Goal: Navigation & Orientation: Find specific page/section

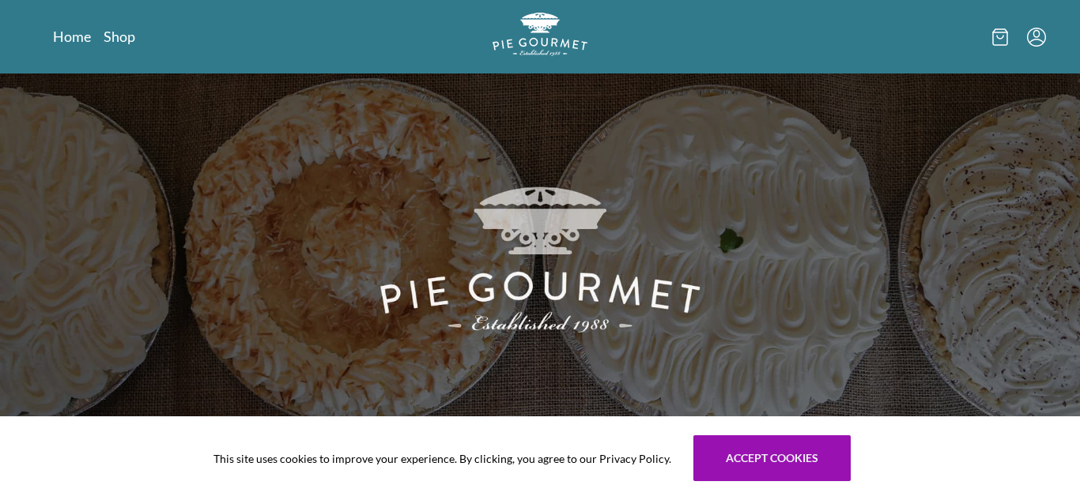
scroll to position [88, 0]
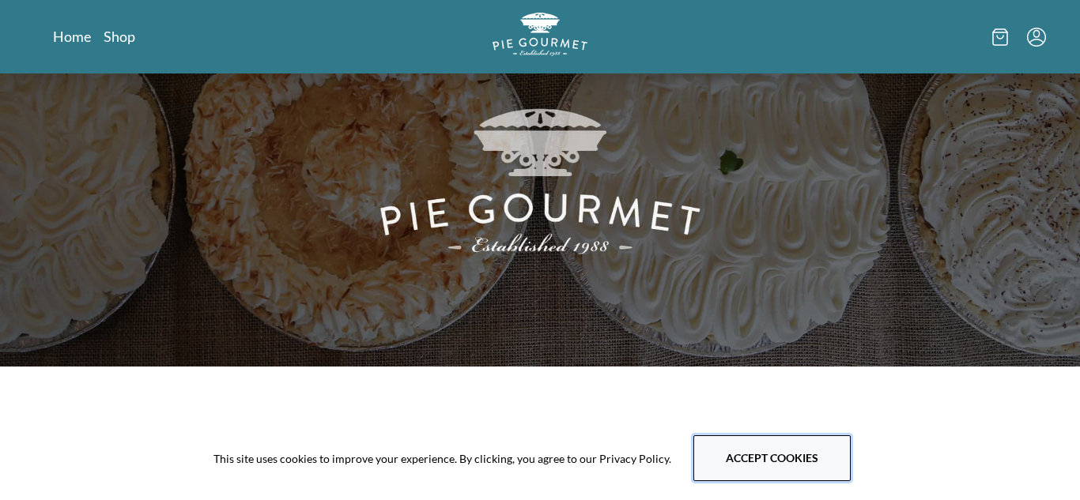
click at [773, 447] on button "Accept cookies" at bounding box center [771, 458] width 157 height 46
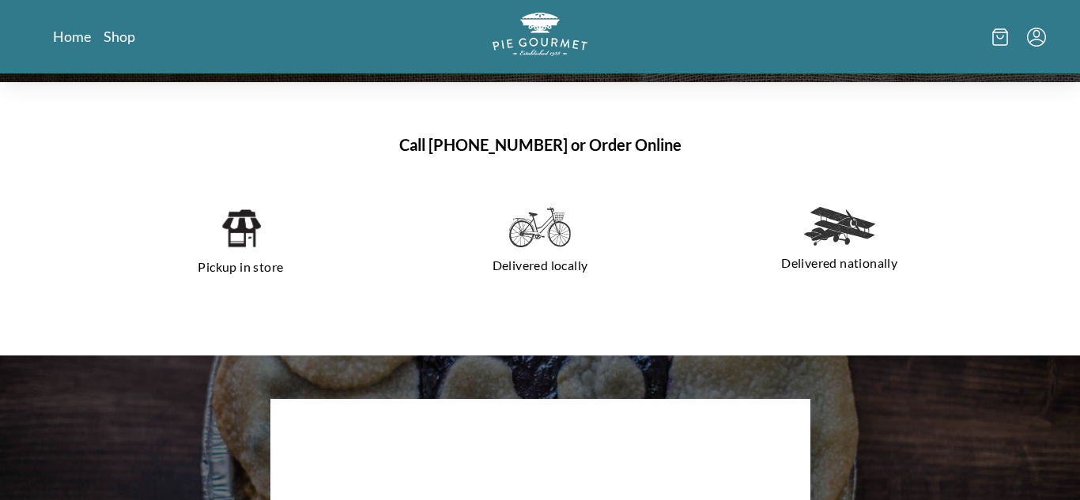
scroll to position [428, 0]
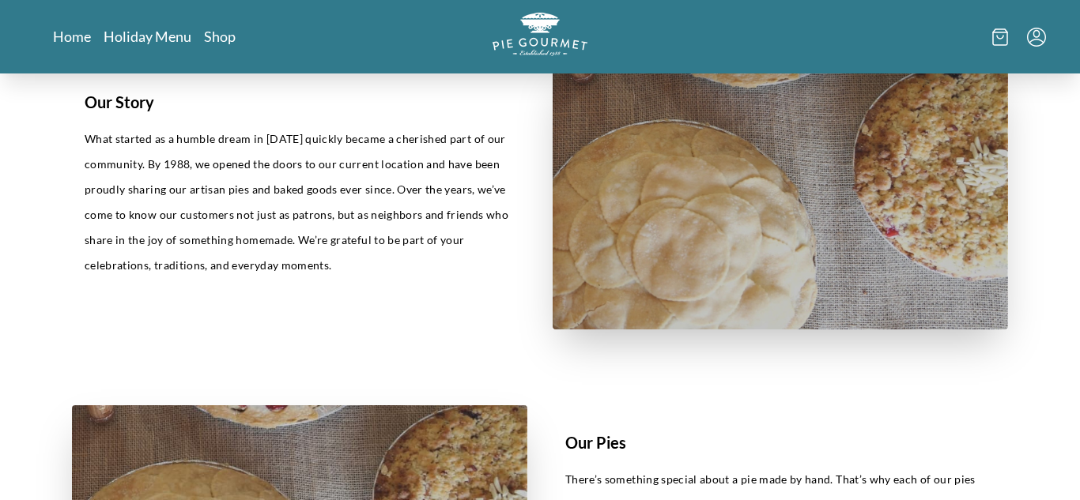
click at [537, 179] on div "Our Story What started as a humble dream in [DATE] quickly became a cherished p…" at bounding box center [540, 197] width 936 height 265
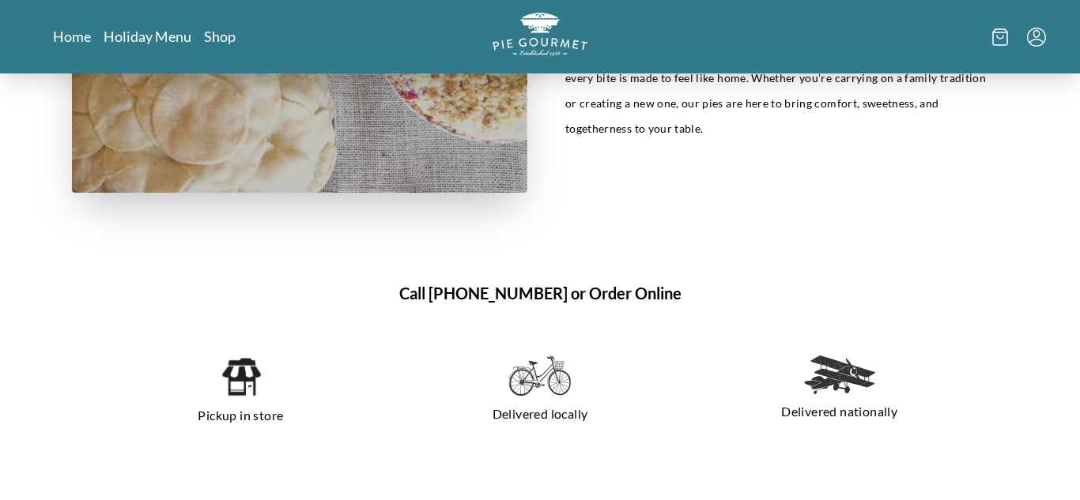
scroll to position [902, 0]
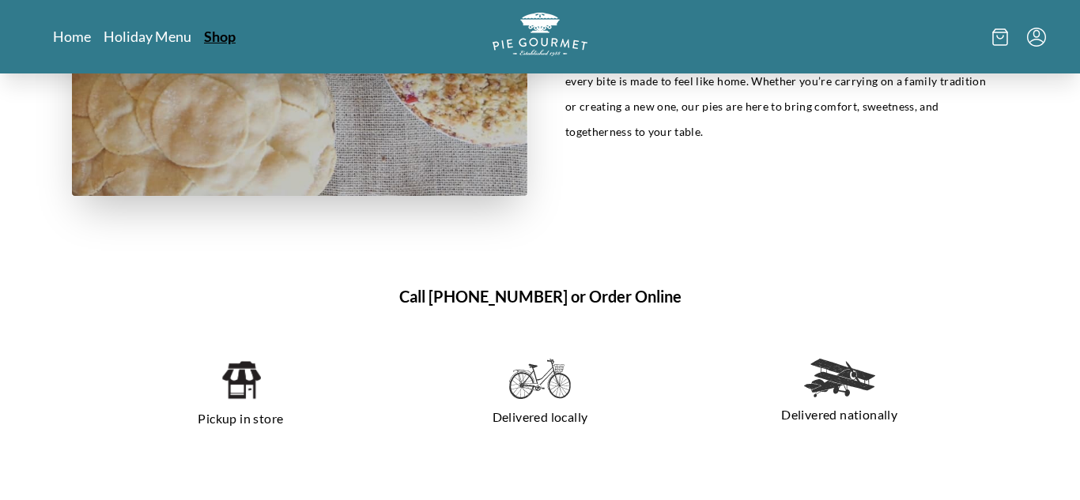
click at [223, 40] on link "Shop" at bounding box center [220, 36] width 32 height 19
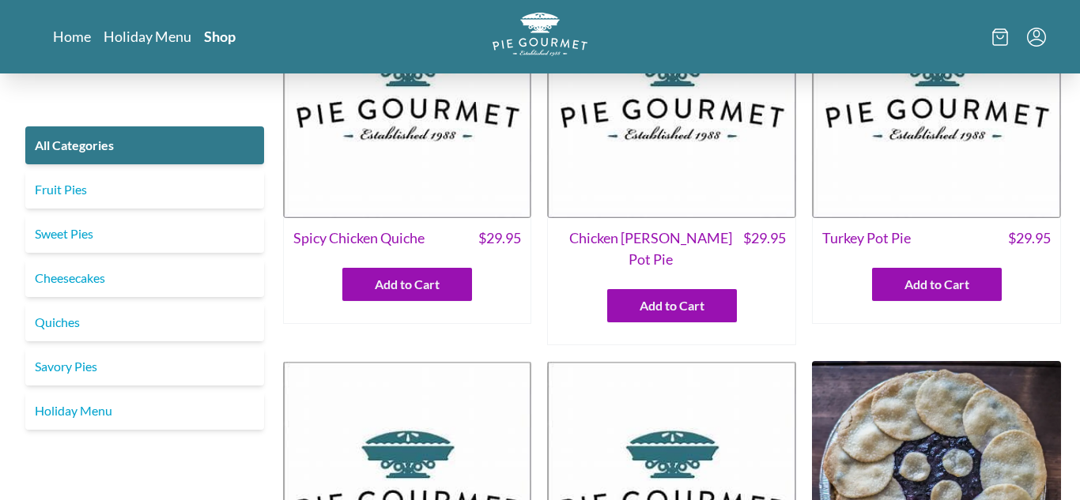
scroll to position [116, 0]
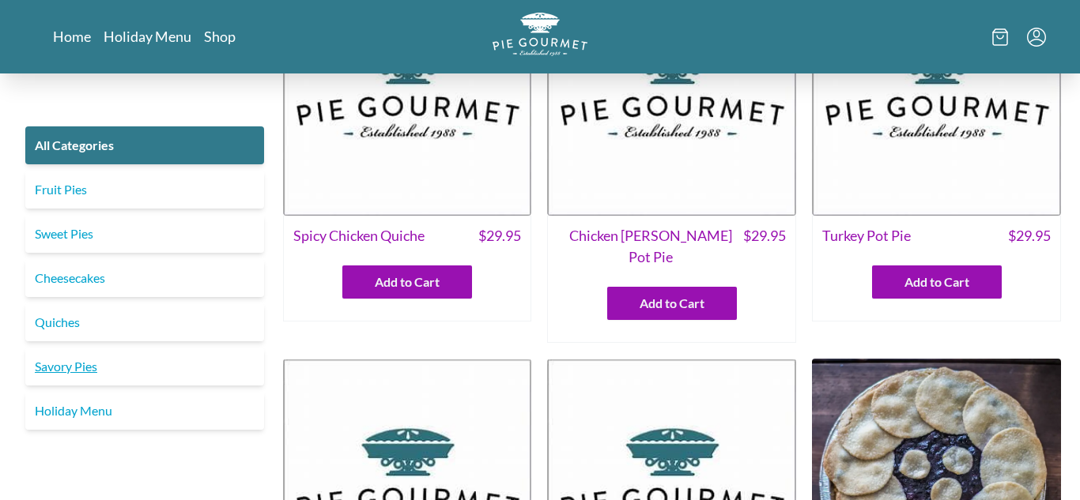
click at [170, 371] on link "Savory Pies" at bounding box center [144, 367] width 239 height 38
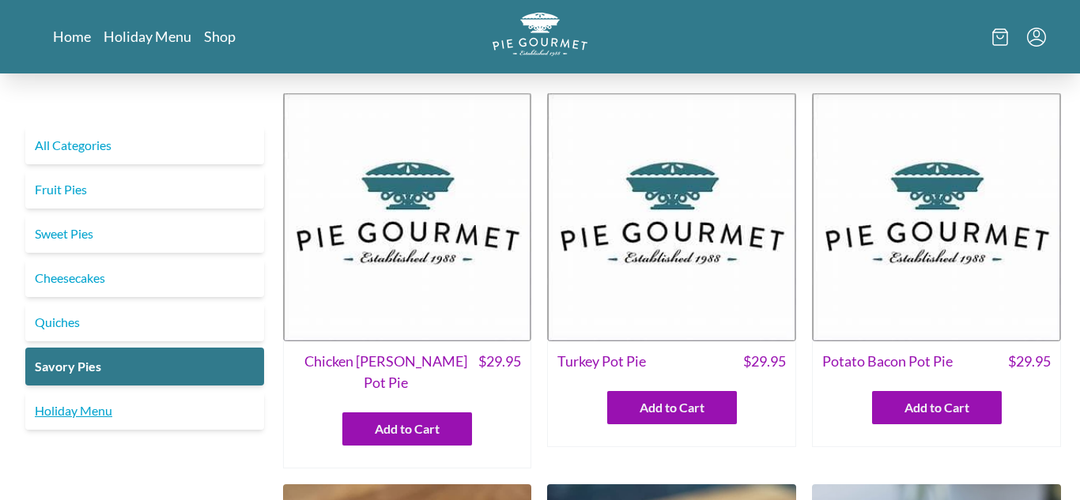
click at [119, 425] on link "Holiday Menu" at bounding box center [144, 411] width 239 height 38
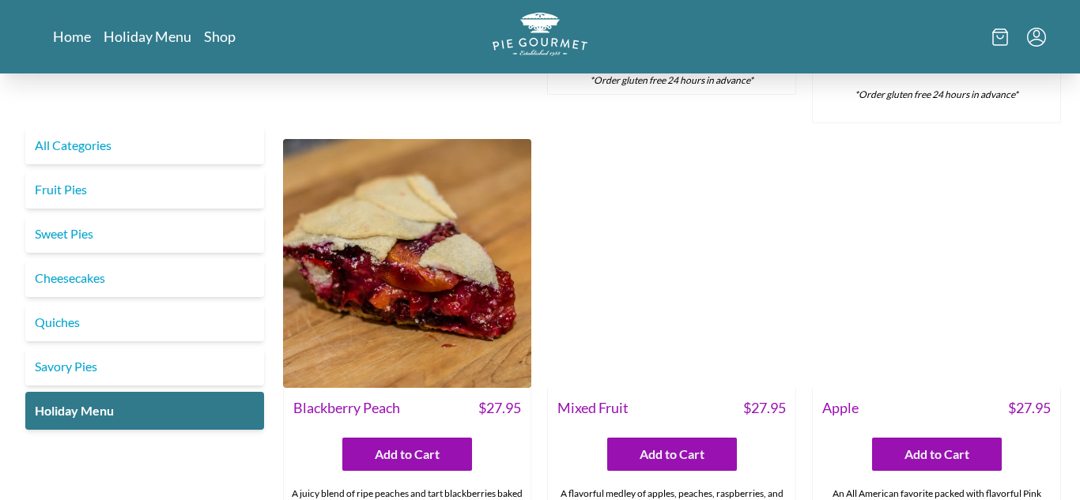
scroll to position [1830, 0]
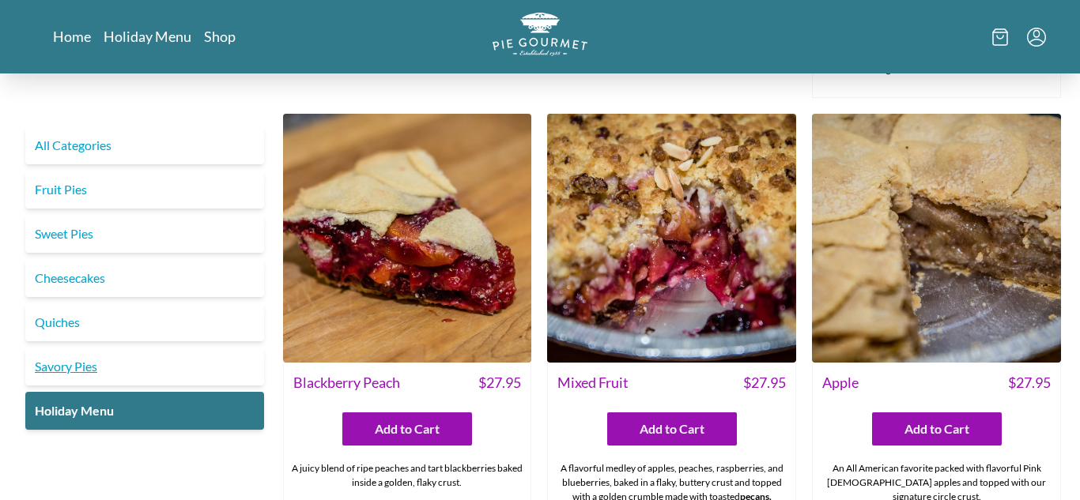
click at [96, 365] on link "Savory Pies" at bounding box center [144, 367] width 239 height 38
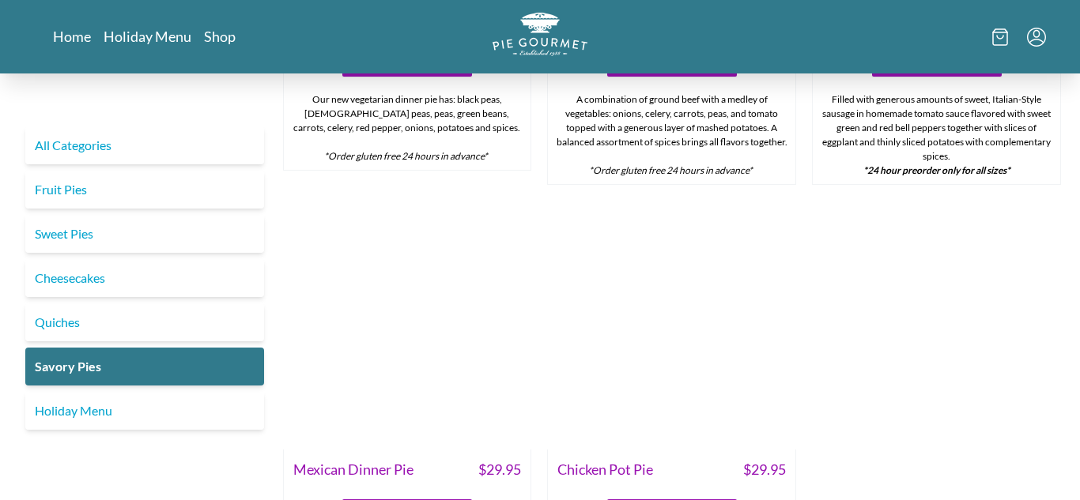
scroll to position [944, 0]
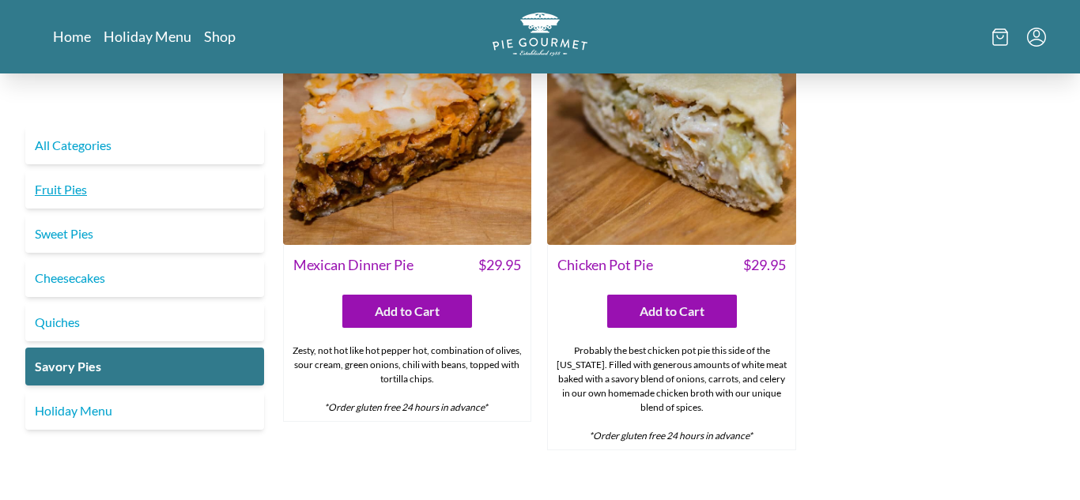
click at [80, 172] on link "Fruit Pies" at bounding box center [144, 190] width 239 height 38
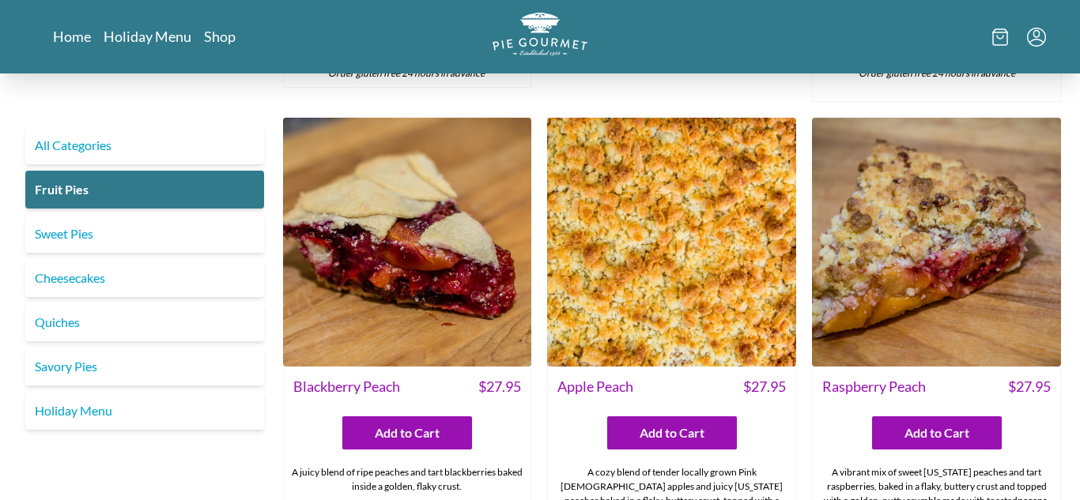
scroll to position [552, 0]
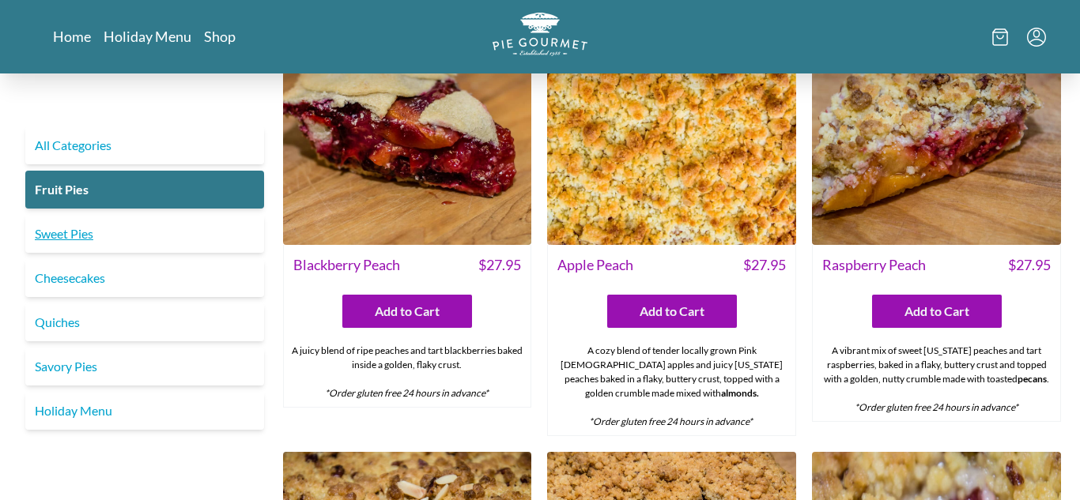
click at [67, 239] on link "Sweet Pies" at bounding box center [144, 234] width 239 height 38
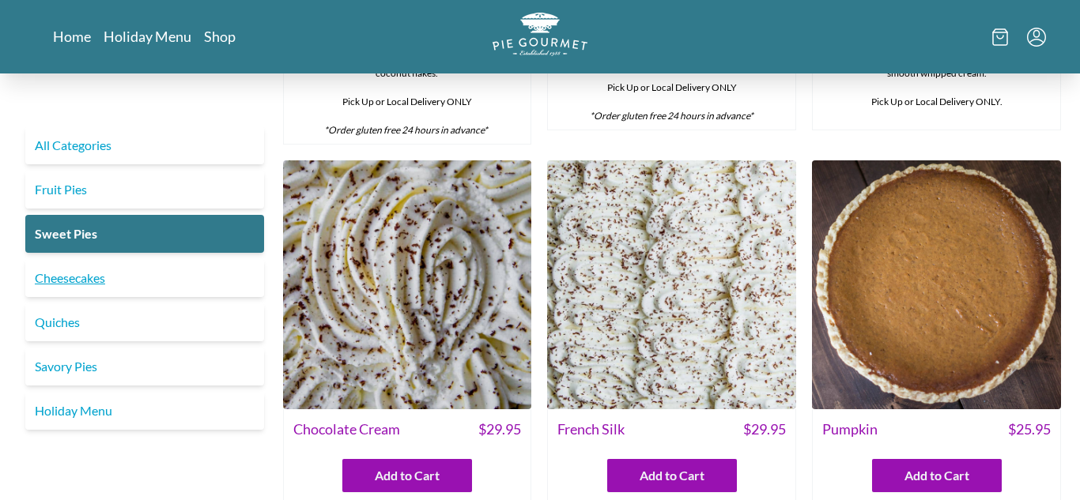
scroll to position [404, 0]
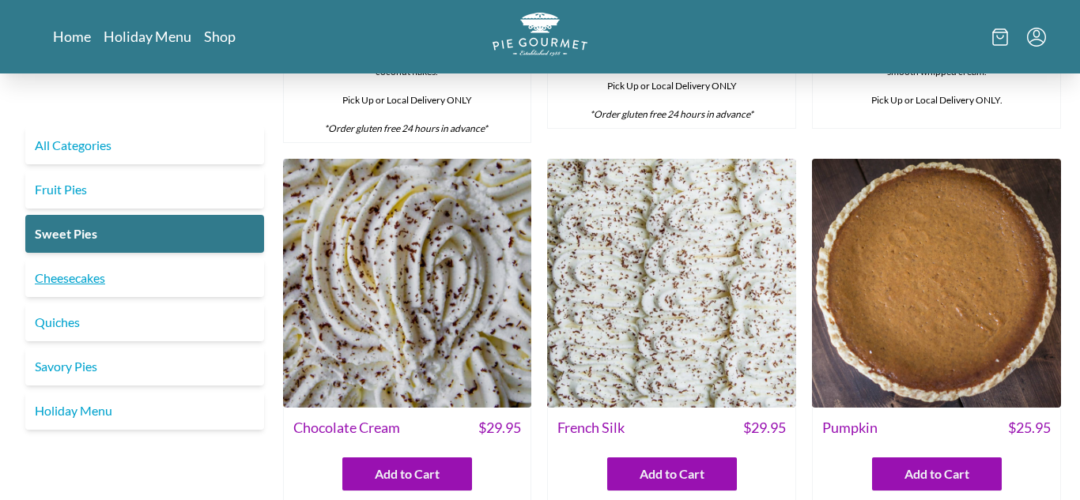
click at [70, 274] on link "Cheesecakes" at bounding box center [144, 278] width 239 height 38
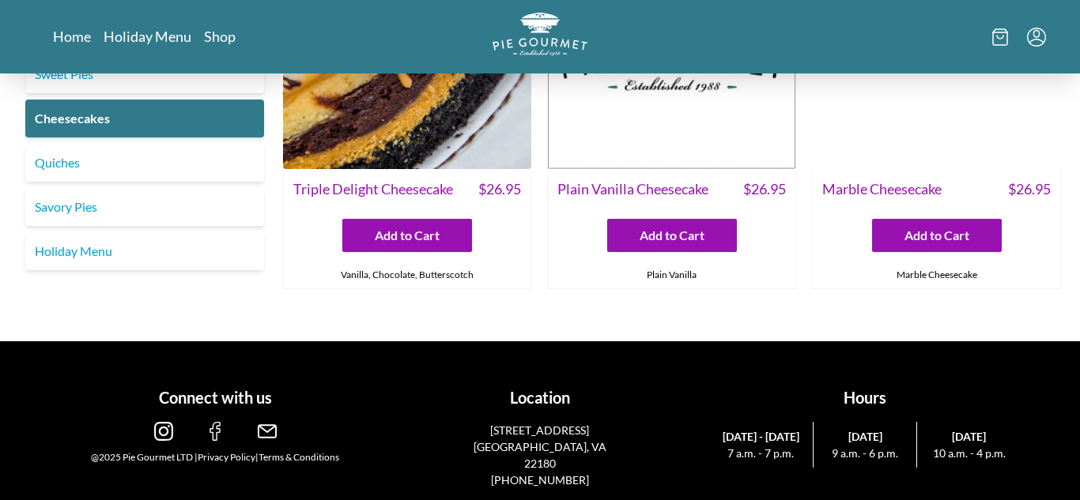
scroll to position [157, 0]
